Goal: Task Accomplishment & Management: Use online tool/utility

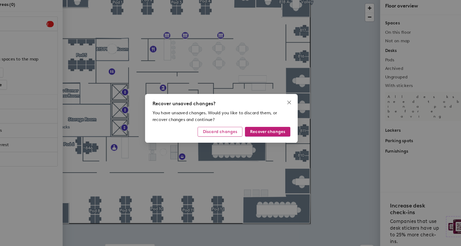
click at [238, 138] on button "Discard changes" at bounding box center [228, 135] width 39 height 9
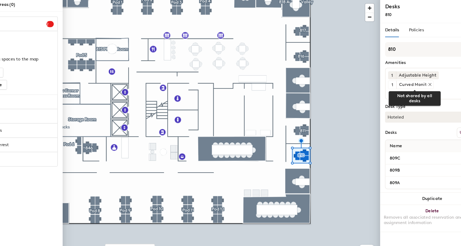
click at [413, 94] on icon at bounding box center [413, 94] width 4 height 4
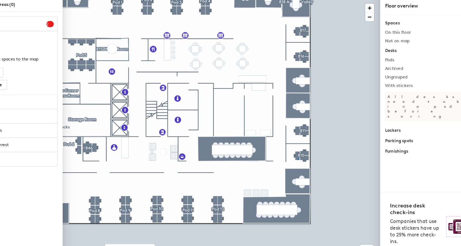
click at [297, 17] on div at bounding box center [230, 17] width 279 height 0
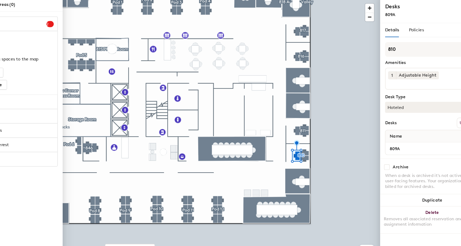
click at [302, 17] on div at bounding box center [230, 17] width 279 height 0
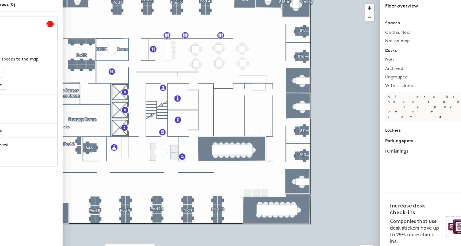
click at [305, 17] on div at bounding box center [230, 17] width 279 height 0
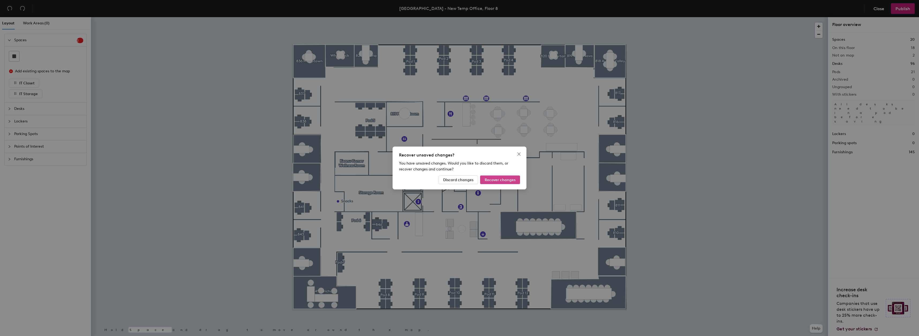
click at [503, 178] on span "Recover changes" at bounding box center [500, 180] width 31 height 5
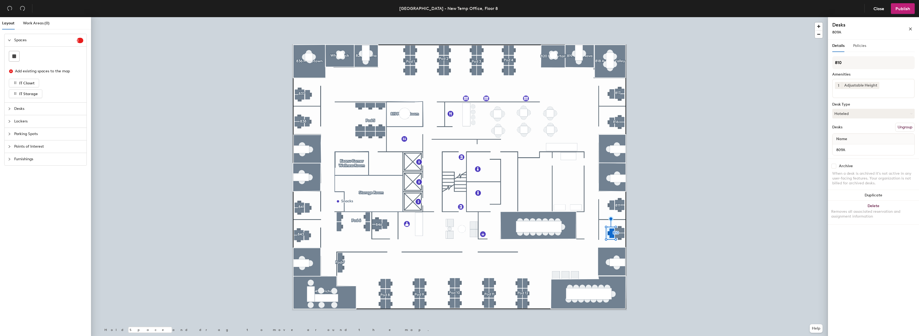
click at [622, 17] on div at bounding box center [459, 17] width 737 height 0
click at [623, 17] on div at bounding box center [459, 17] width 737 height 0
click at [889, 95] on div "1 Adjustable Height Cintiq Tablet Monitor Curved Monitor Daylight Docking Stati…" at bounding box center [873, 88] width 82 height 19
click at [885, 114] on div "Curved Monitor" at bounding box center [873, 113] width 81 height 8
click at [898, 11] on span "Publish" at bounding box center [903, 8] width 15 height 5
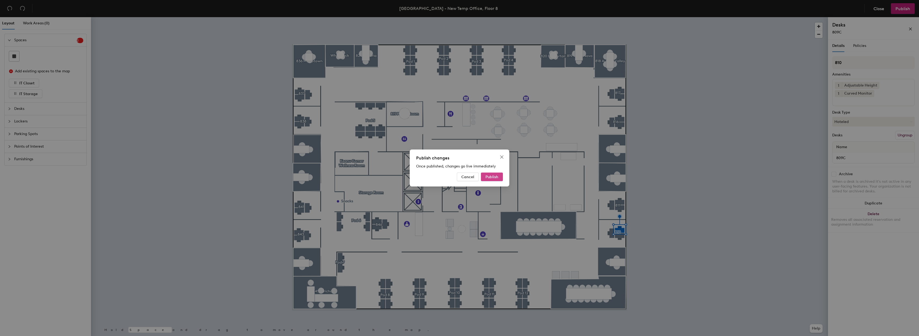
click at [493, 176] on span "Publish" at bounding box center [492, 177] width 13 height 5
